Goal: Information Seeking & Learning: Stay updated

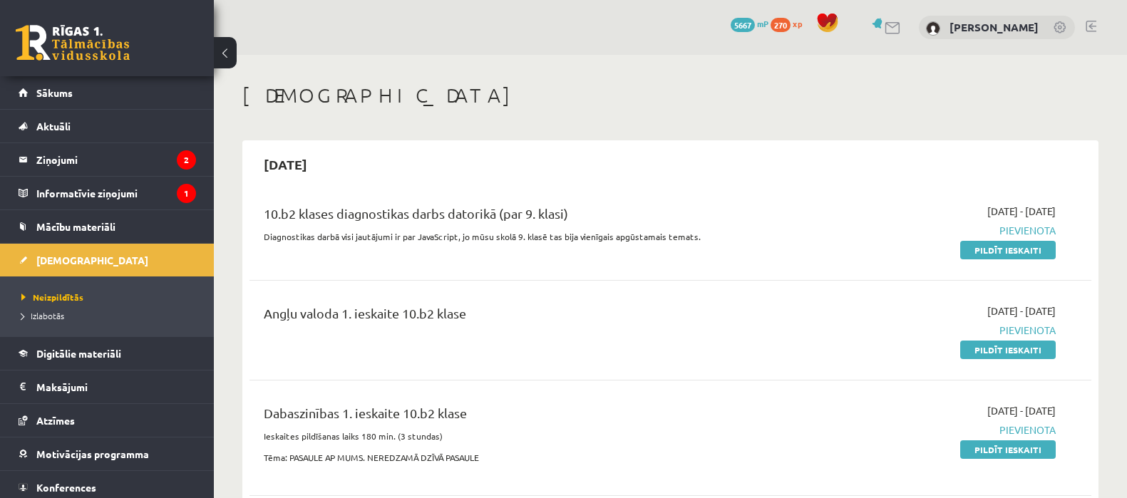
scroll to position [177, 0]
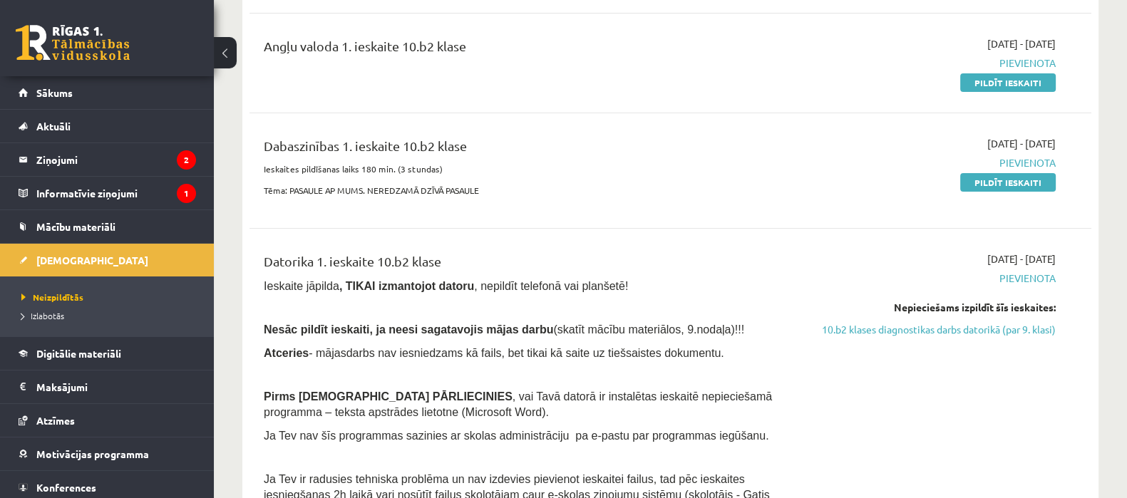
scroll to position [88, 0]
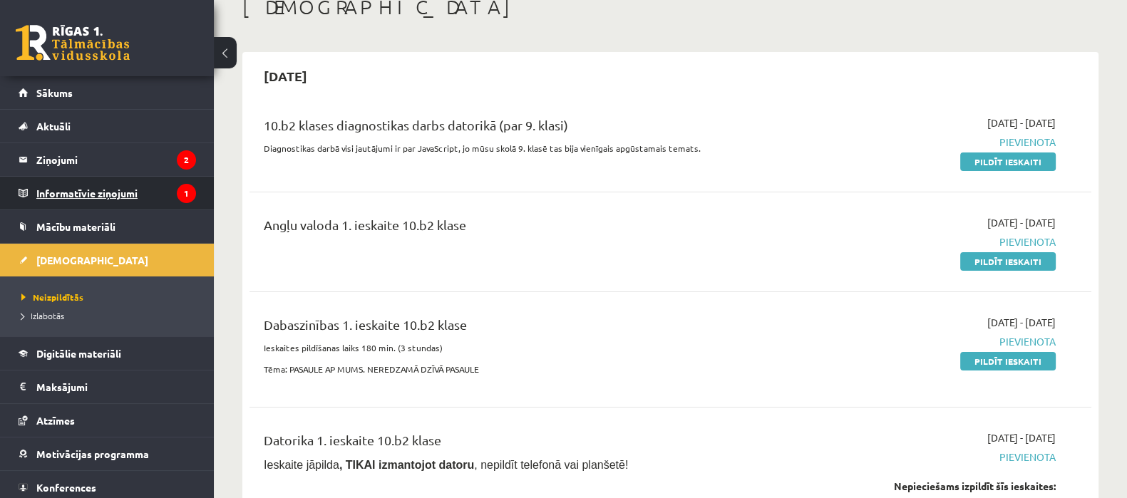
click at [113, 190] on legend "Informatīvie ziņojumi 1" at bounding box center [116, 193] width 160 height 33
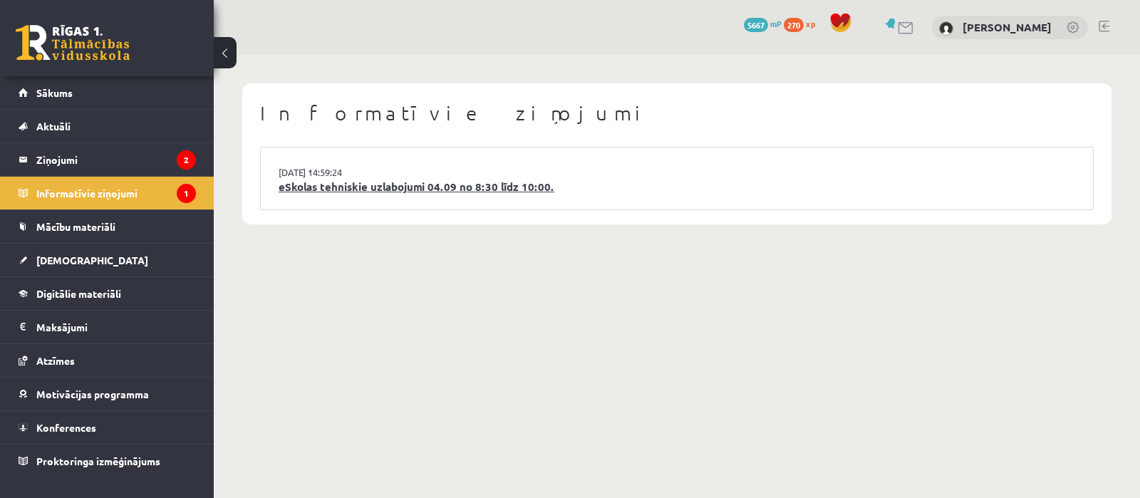
click at [386, 185] on link "eSkolas tehniskie uzlabojumi 04.09 no 8:30 līdz 10:00." at bounding box center [677, 187] width 797 height 16
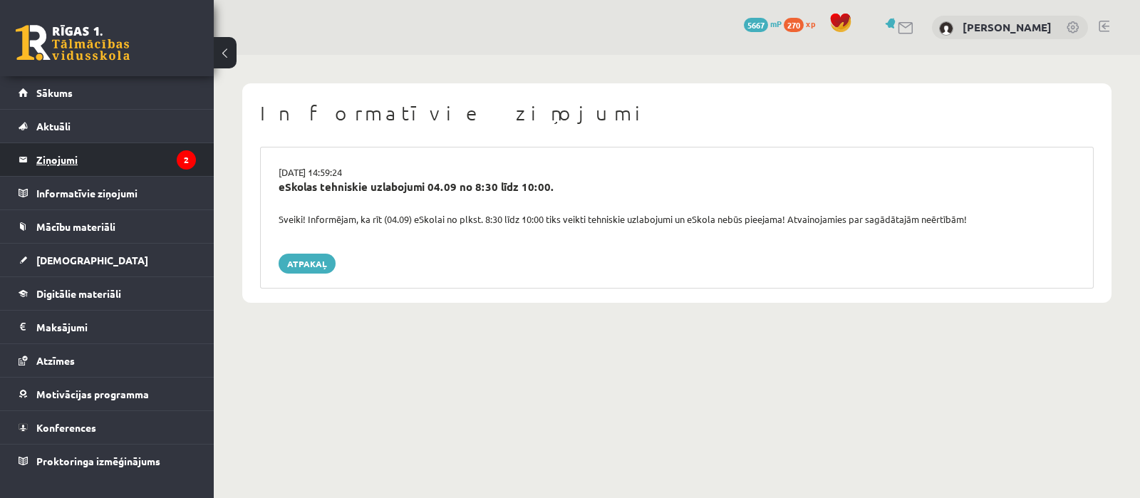
click at [43, 160] on legend "Ziņojumi 2" at bounding box center [116, 159] width 160 height 33
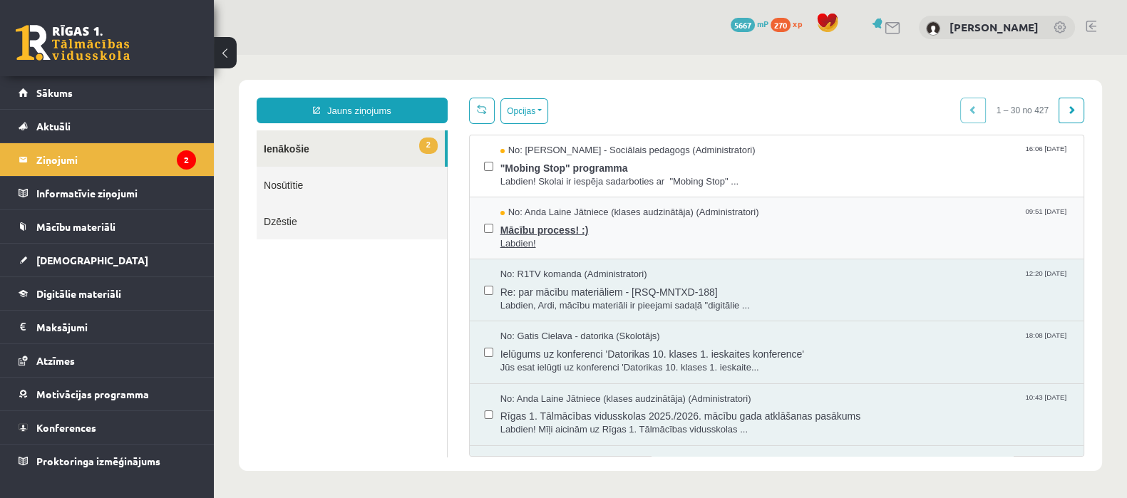
click at [559, 225] on span "Mācību process! :)" at bounding box center [784, 228] width 569 height 18
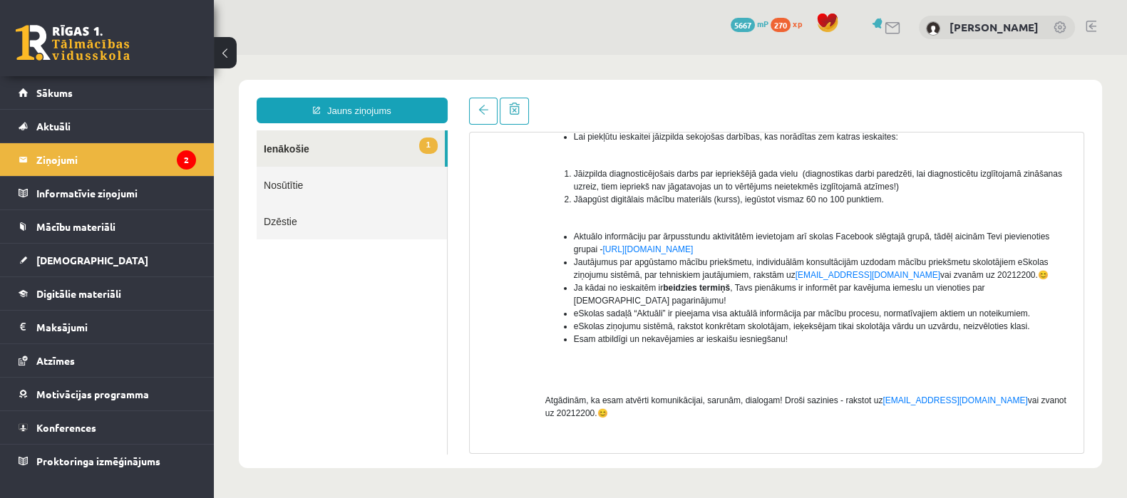
scroll to position [254, 0]
